Goal: Communication & Community: Participate in discussion

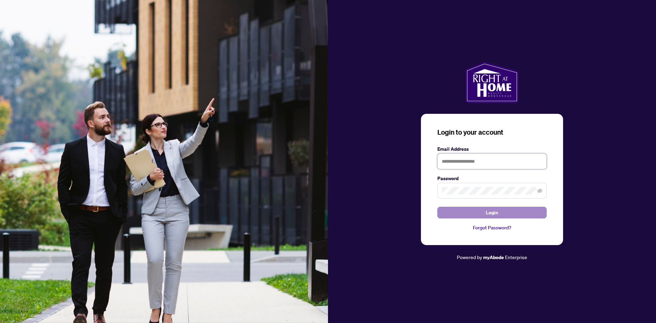
type input "**********"
click at [476, 214] on button "Login" at bounding box center [491, 213] width 109 height 12
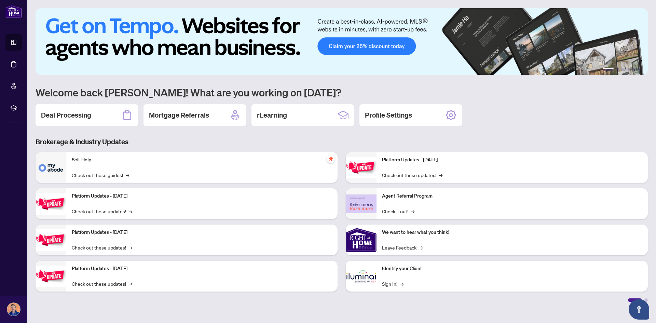
click at [74, 120] on div "Deal Processing" at bounding box center [87, 115] width 103 height 22
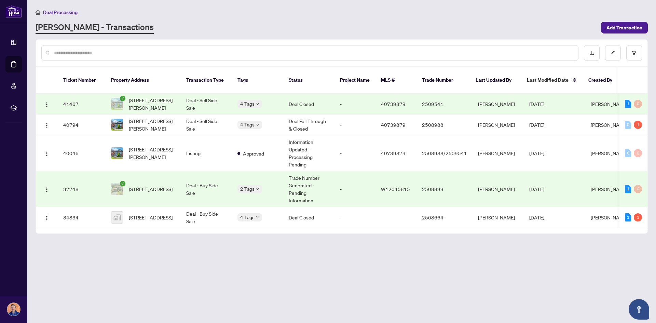
click at [561, 97] on td "[DATE]" at bounding box center [555, 104] width 62 height 21
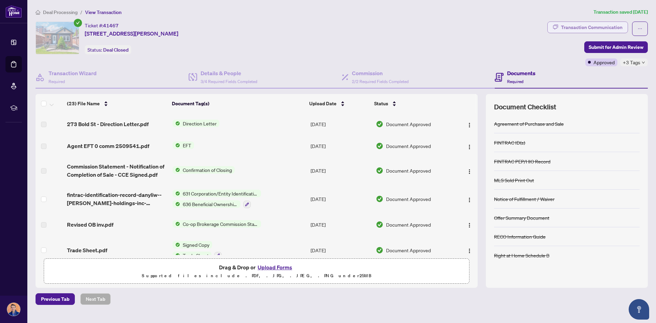
click at [575, 25] on div "Transaction Communication" at bounding box center [592, 27] width 62 height 11
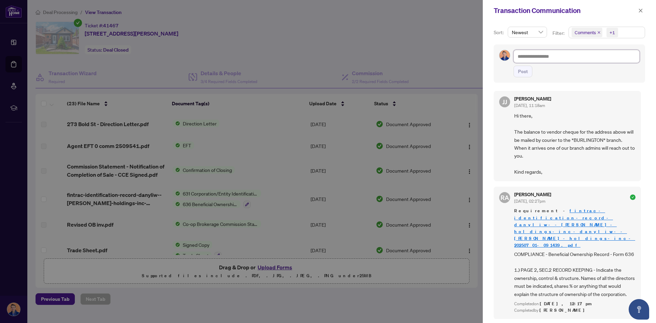
click at [535, 59] on textarea at bounding box center [577, 56] width 126 height 13
